Goal: Find specific page/section: Find specific page/section

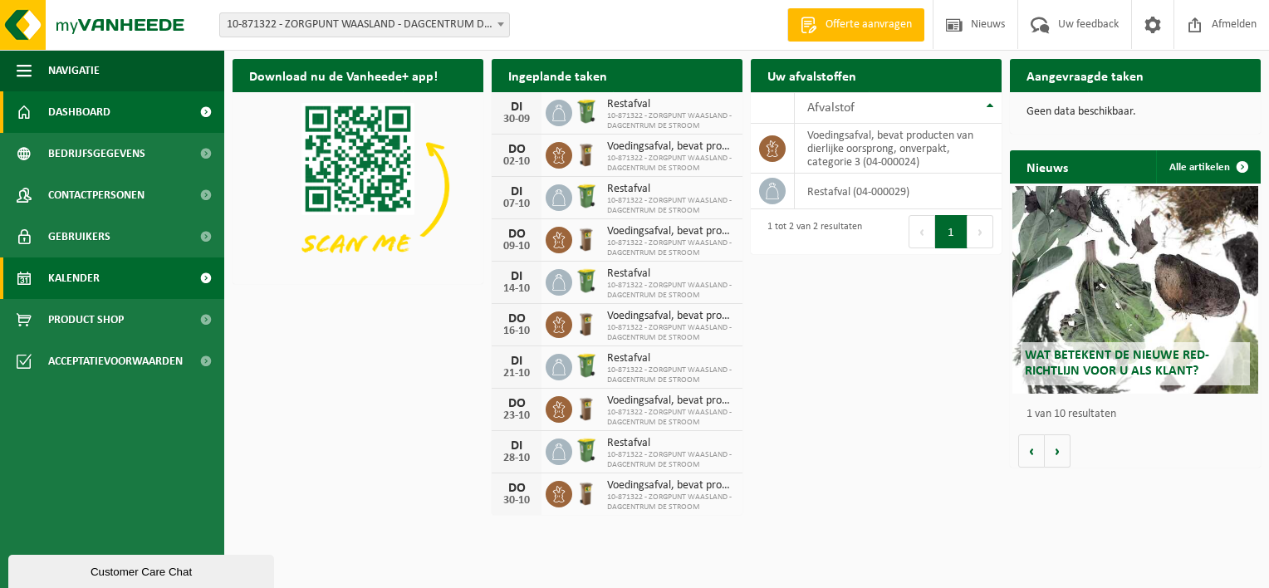
click at [86, 284] on span "Kalender" at bounding box center [73, 278] width 51 height 42
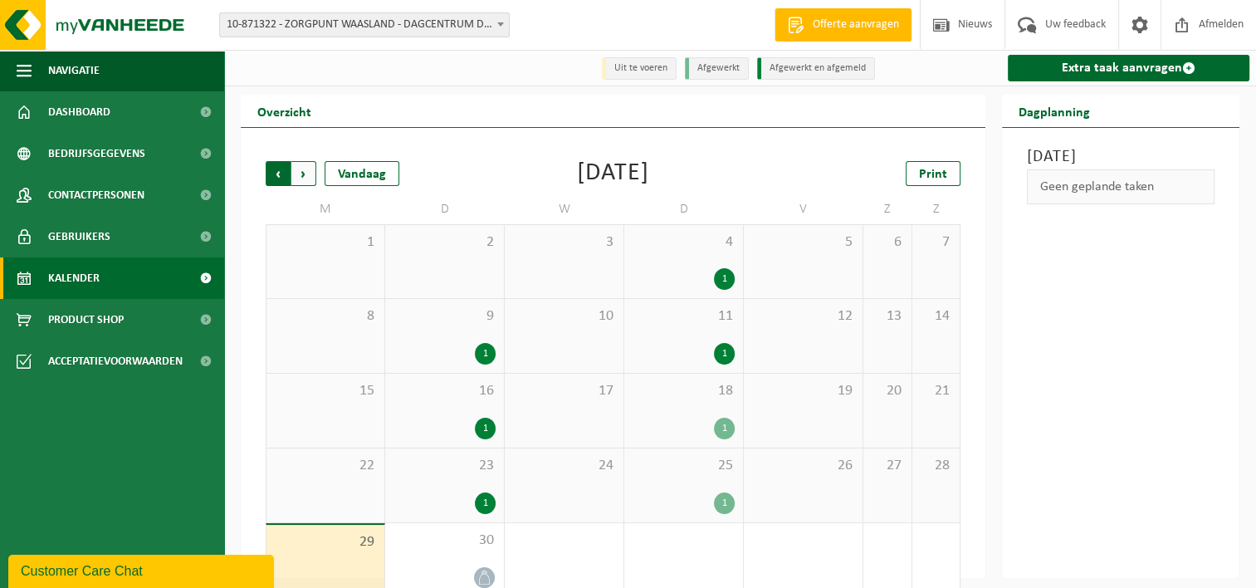
click at [299, 175] on span "Volgende" at bounding box center [303, 173] width 25 height 25
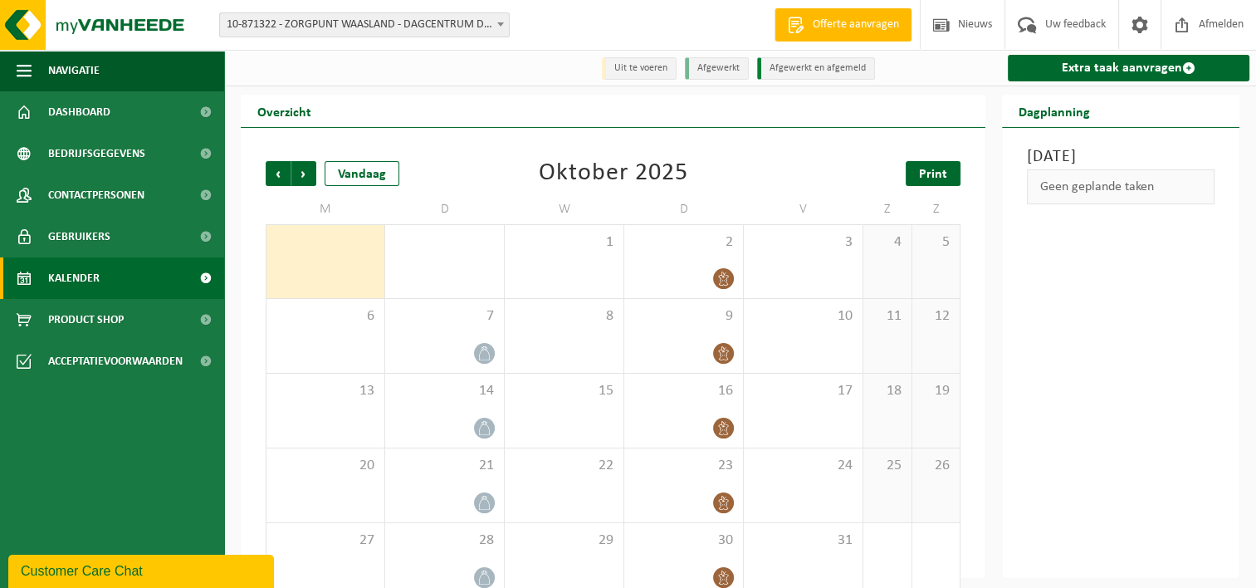
click at [929, 176] on span "Print" at bounding box center [933, 174] width 28 height 13
